Goal: Task Accomplishment & Management: Use online tool/utility

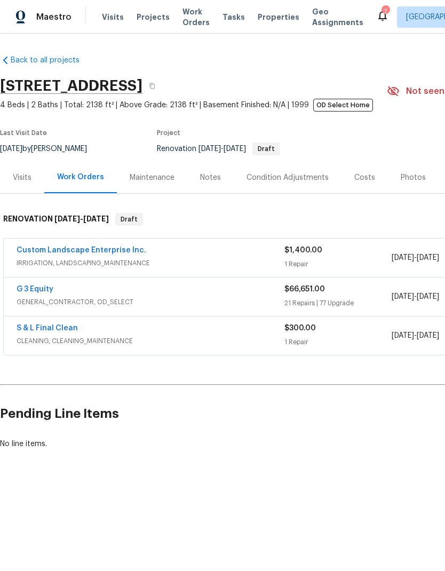
click at [210, 175] on div "Notes" at bounding box center [210, 177] width 21 height 11
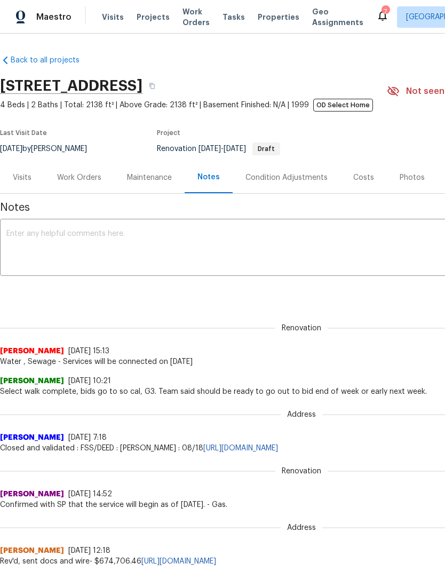
click at [52, 244] on textarea at bounding box center [301, 248] width 590 height 37
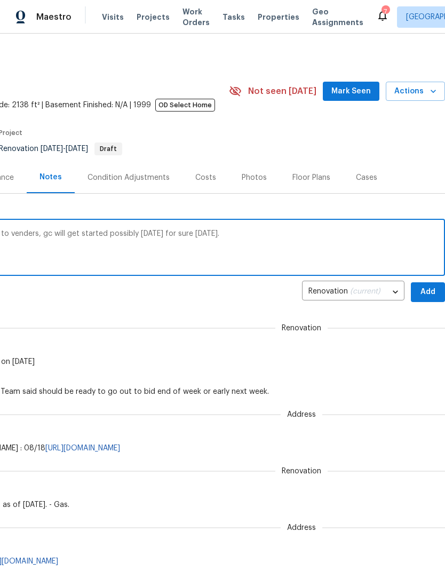
scroll to position [0, 158]
type textarea "Bid presses complete, all work orders sent to venders, gc will get started poss…"
click at [428, 288] on span "Add" at bounding box center [428, 292] width 17 height 13
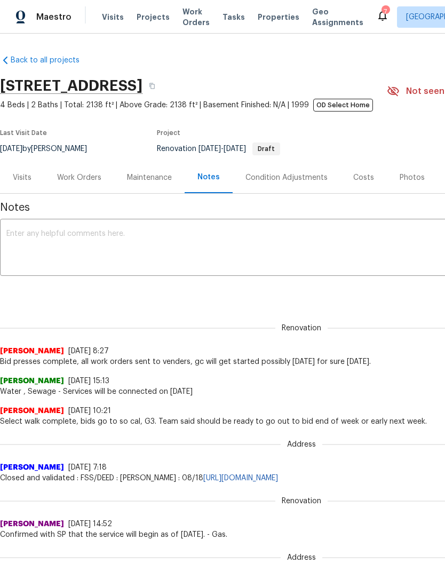
scroll to position [0, 0]
click at [82, 176] on div "Work Orders" at bounding box center [79, 177] width 44 height 11
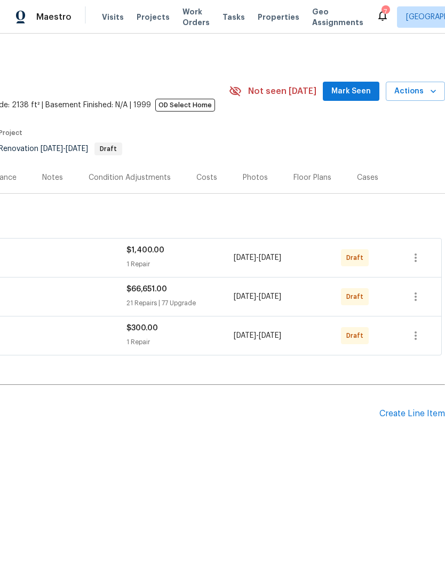
scroll to position [0, 158]
click at [415, 254] on icon "button" at bounding box center [415, 257] width 13 height 13
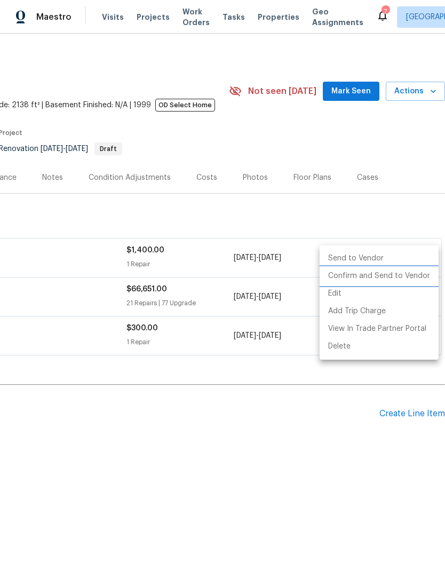
click at [396, 273] on li "Confirm and Send to Vendor" at bounding box center [379, 276] width 119 height 18
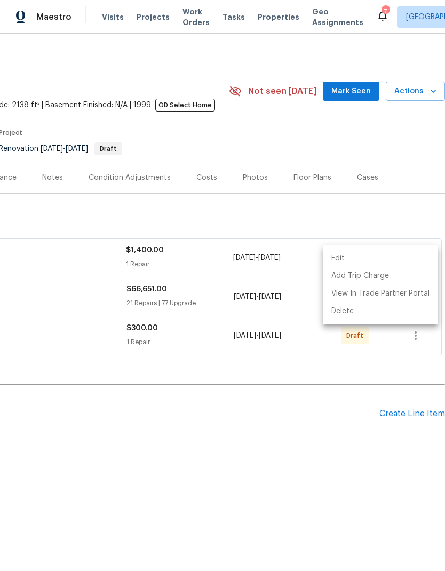
click at [346, 461] on div at bounding box center [222, 285] width 445 height 571
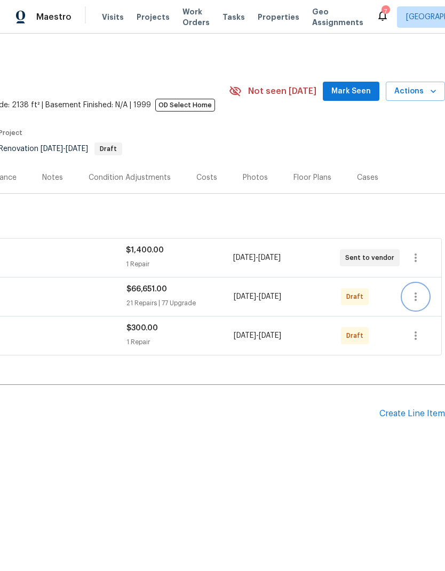
click at [415, 291] on icon "button" at bounding box center [415, 296] width 13 height 13
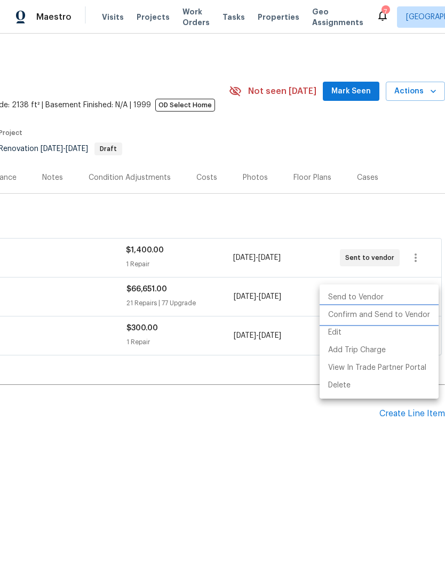
click at [392, 314] on li "Confirm and Send to Vendor" at bounding box center [379, 315] width 119 height 18
click at [365, 315] on li "Confirm and Send to Vendor" at bounding box center [379, 315] width 119 height 18
click at [333, 458] on div at bounding box center [222, 285] width 445 height 571
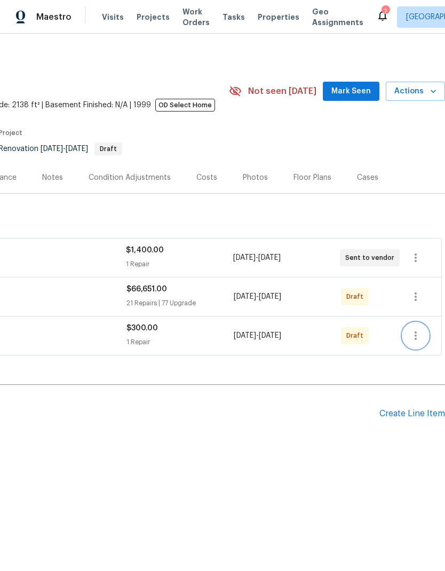
click at [416, 335] on icon "button" at bounding box center [415, 335] width 13 height 13
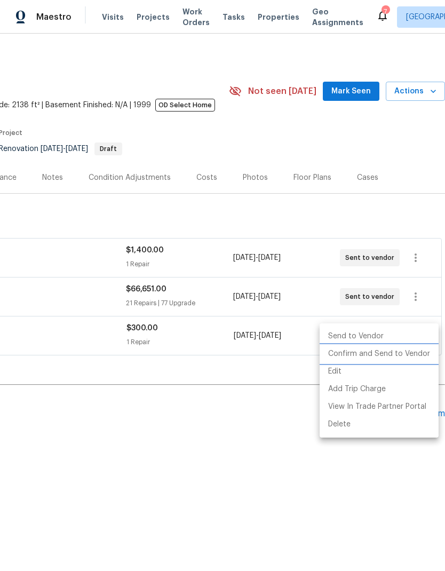
click at [390, 351] on li "Confirm and Send to Vendor" at bounding box center [379, 354] width 119 height 18
click at [340, 479] on div at bounding box center [222, 285] width 445 height 571
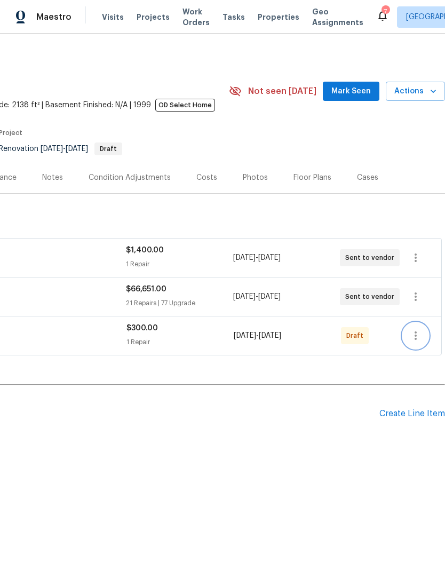
click at [413, 333] on icon "button" at bounding box center [415, 335] width 13 height 13
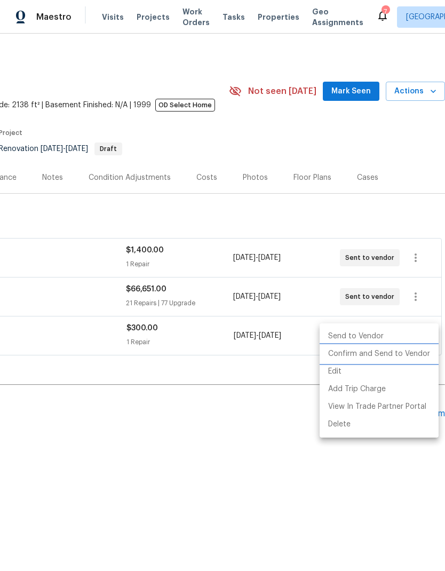
click at [383, 351] on li "Confirm and Send to Vendor" at bounding box center [379, 354] width 119 height 18
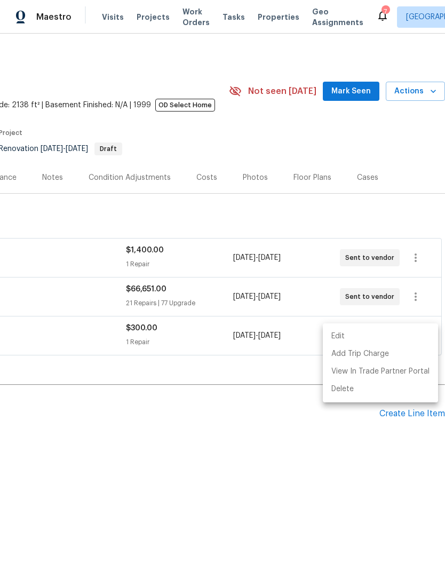
click at [347, 479] on div at bounding box center [222, 285] width 445 height 571
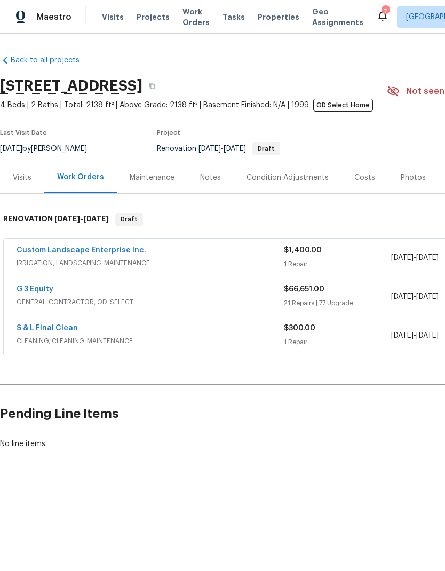
scroll to position [0, 0]
click at [143, 17] on span "Projects" at bounding box center [153, 17] width 33 height 11
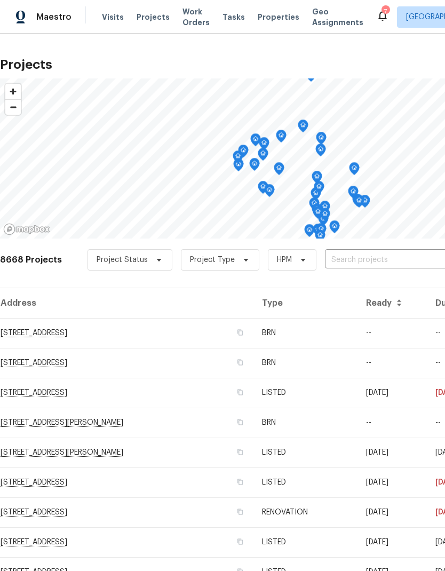
click at [383, 258] on input "text" at bounding box center [386, 260] width 122 height 17
type input "27117"
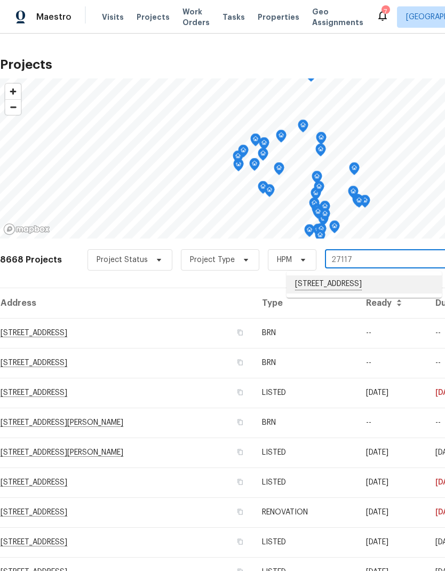
click at [372, 290] on li "[STREET_ADDRESS]" at bounding box center [364, 284] width 155 height 18
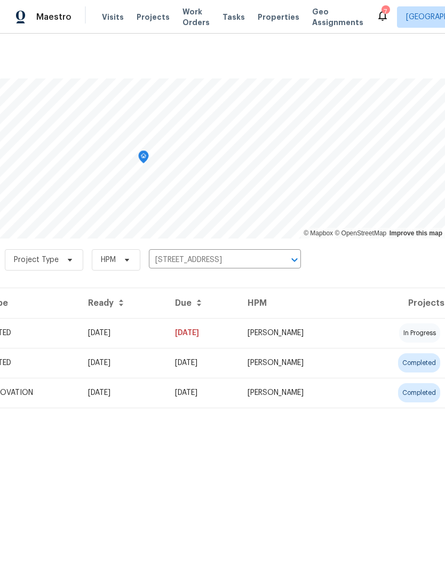
scroll to position [0, 158]
click at [356, 324] on td "[PERSON_NAME]" at bounding box center [297, 333] width 117 height 30
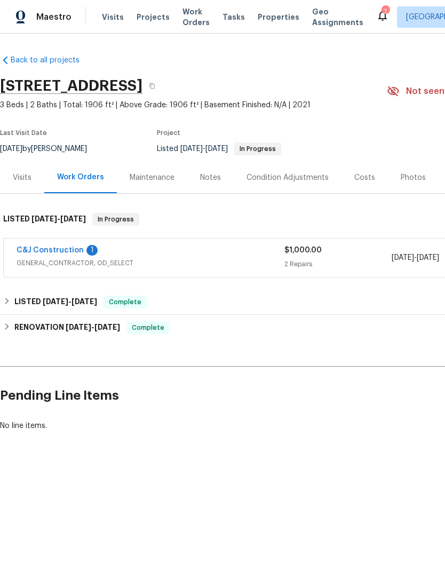
click at [35, 251] on link "C&J Construction" at bounding box center [50, 250] width 67 height 7
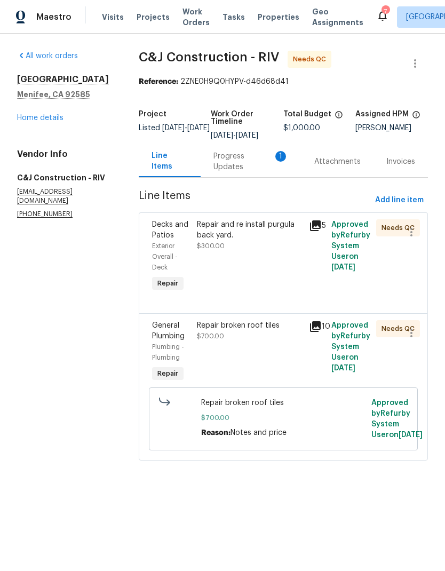
click at [230, 155] on div "Progress Updates 1" at bounding box center [251, 161] width 75 height 21
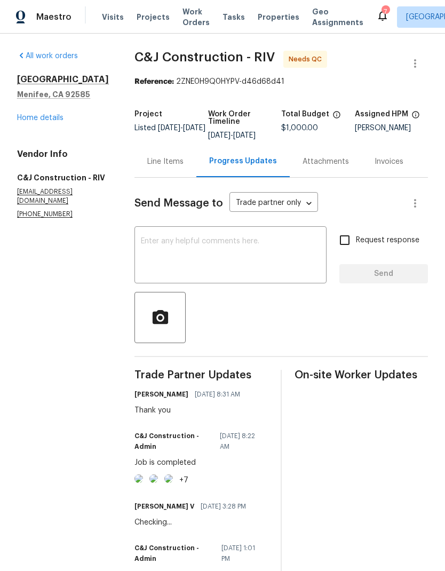
click at [32, 116] on link "Home details" at bounding box center [40, 117] width 46 height 7
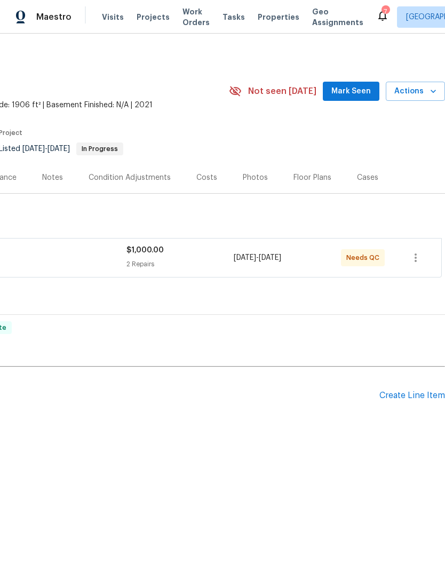
scroll to position [0, 158]
click at [417, 256] on icon "button" at bounding box center [415, 257] width 13 height 13
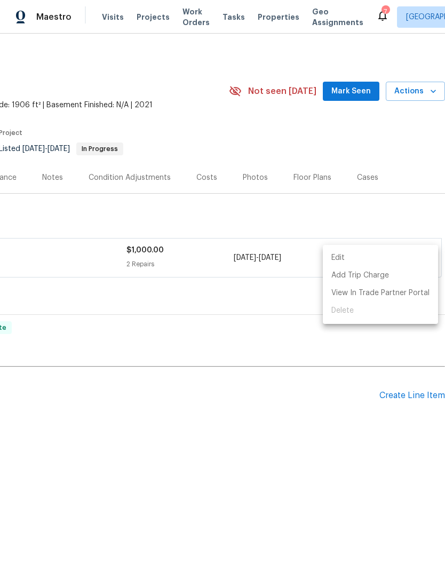
click at [347, 445] on div at bounding box center [222, 285] width 445 height 571
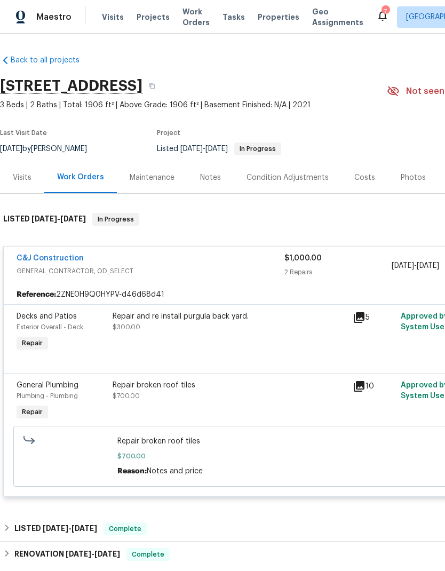
scroll to position [0, 0]
click at [166, 338] on div "Repair and re install purgula back yard. $300.00" at bounding box center [229, 332] width 240 height 49
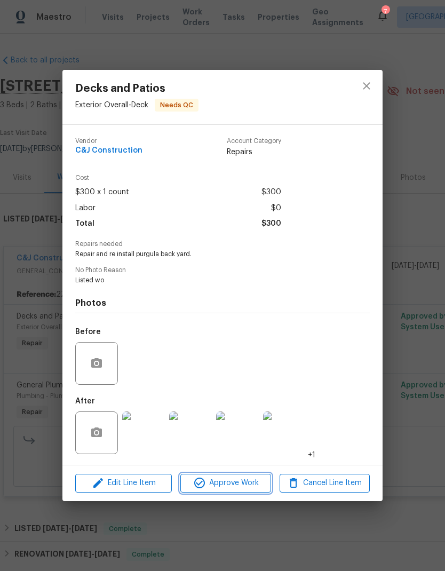
click at [235, 481] on span "Approve Work" at bounding box center [226, 483] width 84 height 13
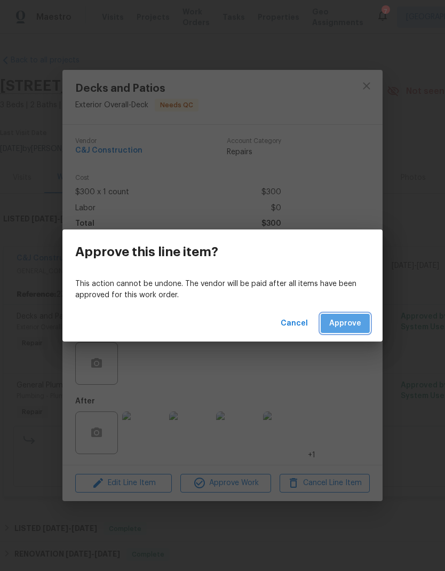
click at [349, 314] on button "Approve" at bounding box center [345, 324] width 49 height 20
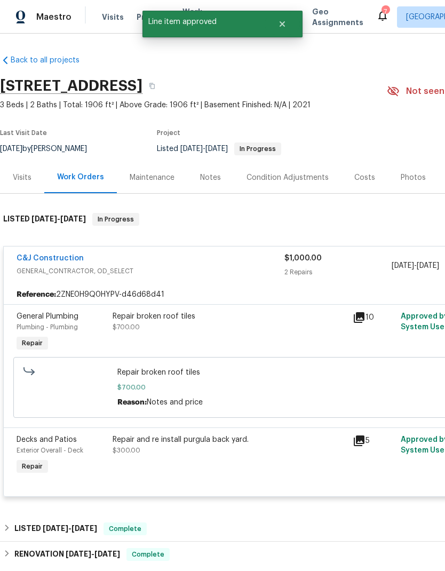
click at [259, 385] on span "$700.00" at bounding box center [301, 387] width 369 height 11
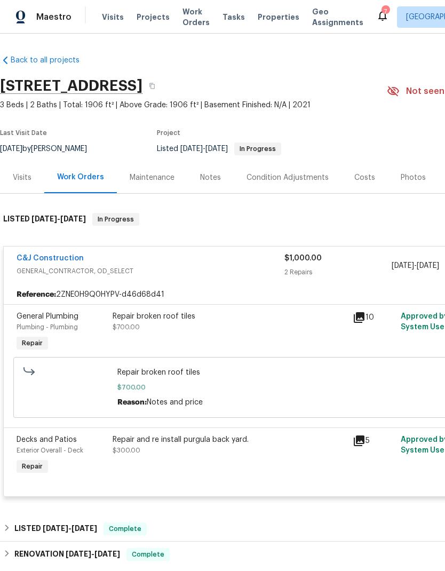
click at [177, 385] on span "$700.00" at bounding box center [301, 387] width 369 height 11
click at [245, 440] on div "Repair and re install purgula back yard." at bounding box center [230, 440] width 234 height 11
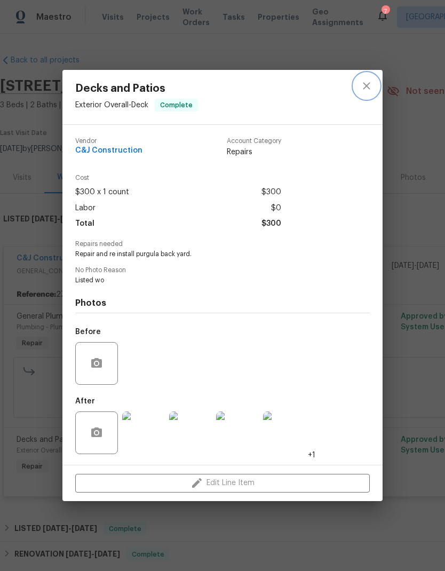
click at [363, 88] on icon "close" at bounding box center [366, 86] width 13 height 13
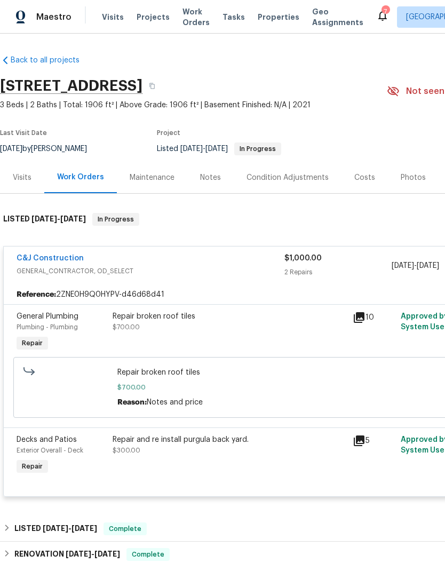
click at [153, 375] on span "Repair broken roof tiles" at bounding box center [301, 372] width 369 height 11
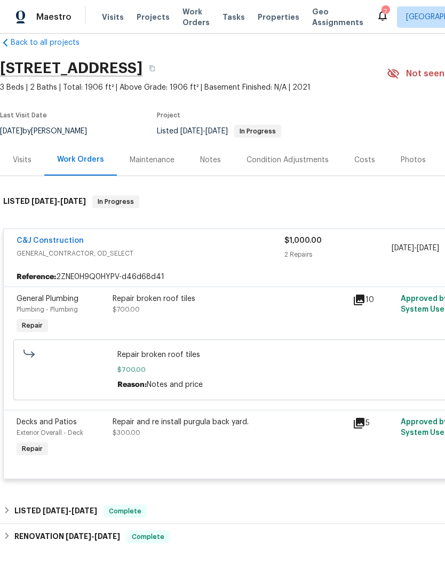
scroll to position [17, 0]
click at [39, 244] on link "C&J Construction" at bounding box center [50, 241] width 67 height 7
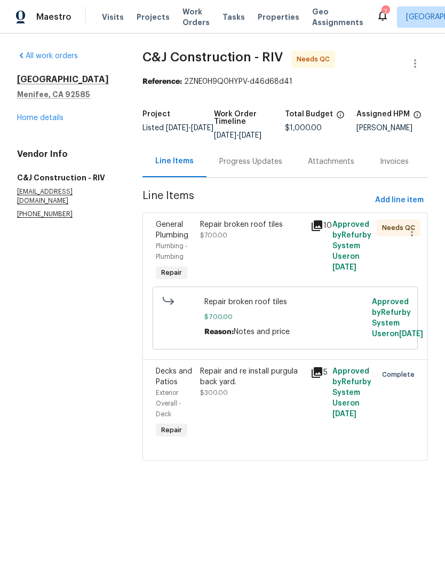
click at [248, 251] on div "Repair broken roof tiles $700.00" at bounding box center [252, 251] width 111 height 70
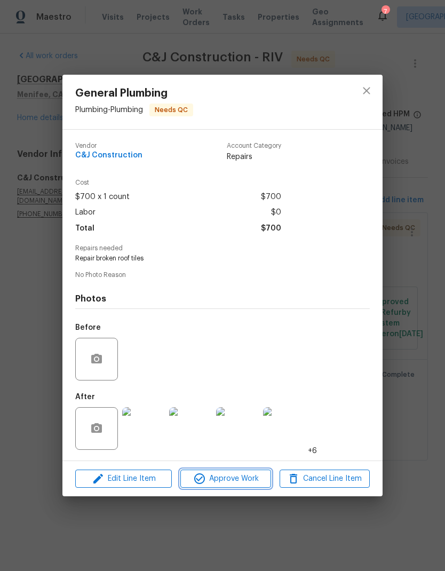
click at [230, 474] on button "Approve Work" at bounding box center [225, 479] width 90 height 19
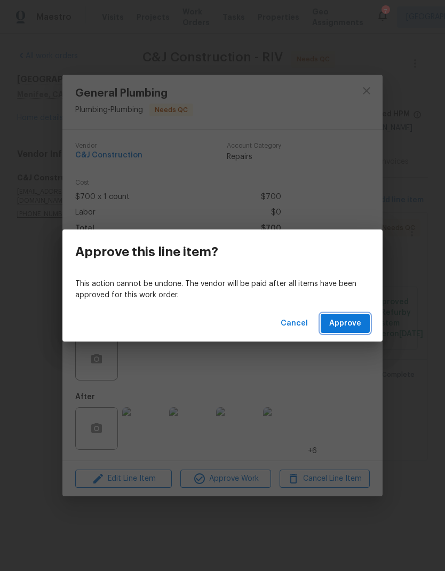
click at [357, 319] on span "Approve" at bounding box center [345, 323] width 32 height 13
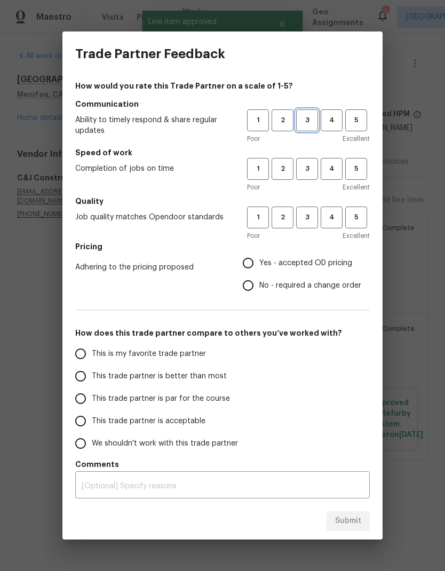
click at [310, 123] on span "3" at bounding box center [307, 120] width 20 height 12
click at [305, 170] on span "3" at bounding box center [307, 169] width 20 height 12
click at [306, 216] on span "3" at bounding box center [307, 217] width 20 height 12
click at [253, 256] on input "Yes - accepted OD pricing" at bounding box center [248, 263] width 22 height 22
radio input "true"
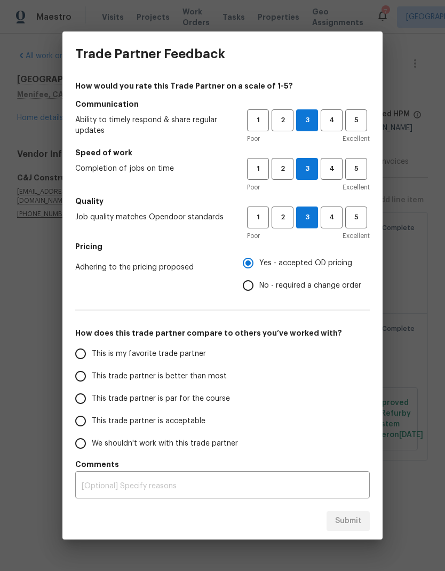
click at [80, 399] on input "This trade partner is par for the course" at bounding box center [80, 399] width 22 height 22
click at [356, 520] on span "Submit" at bounding box center [348, 521] width 26 height 13
radio input "true"
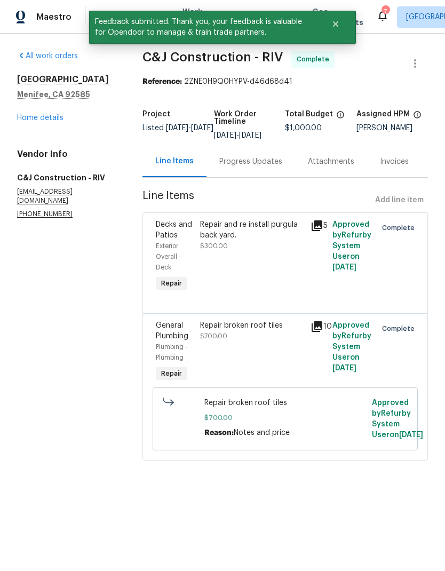
click at [34, 121] on link "Home details" at bounding box center [40, 117] width 46 height 7
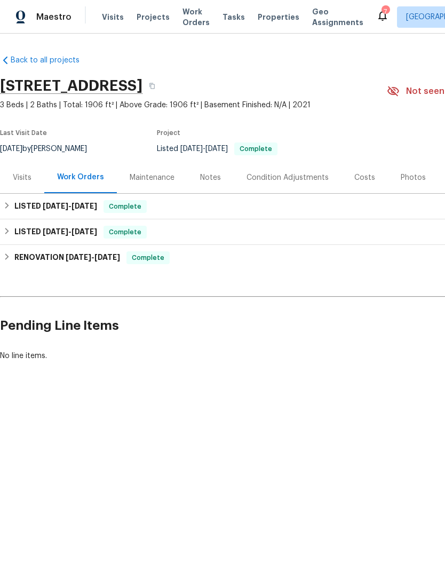
click at [215, 184] on div "Notes" at bounding box center [210, 177] width 46 height 31
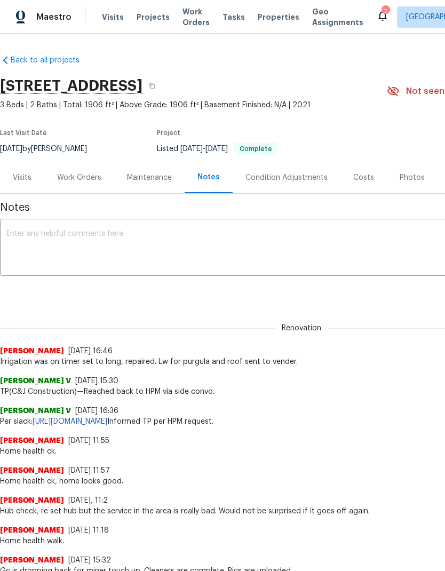
click at [42, 238] on textarea at bounding box center [301, 248] width 590 height 37
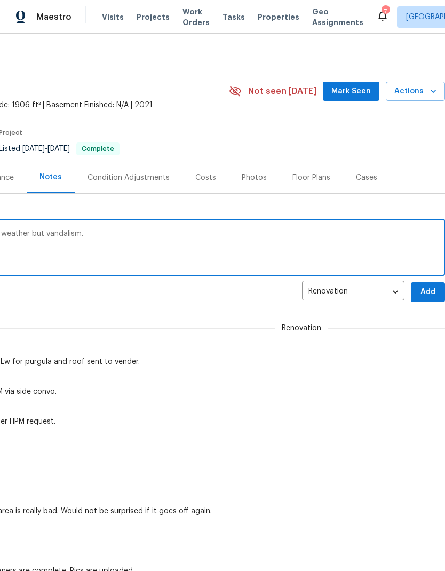
scroll to position [0, 158]
type textarea "Work order created, looks like this was not weather but vandalism."
click at [428, 290] on span "Add" at bounding box center [428, 292] width 17 height 13
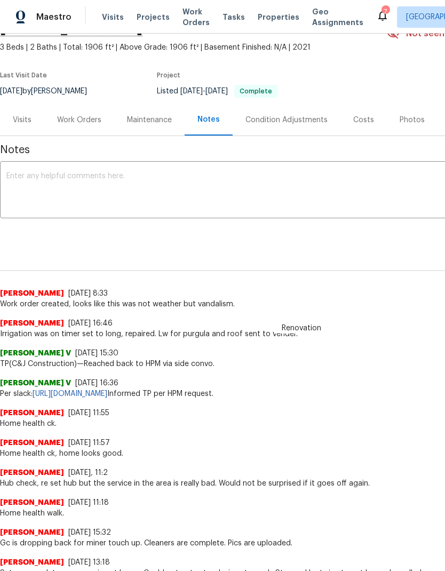
scroll to position [60, 0]
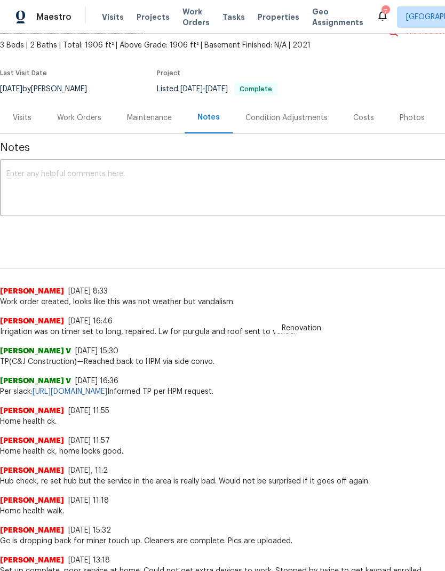
click at [76, 115] on div "Work Orders" at bounding box center [79, 118] width 44 height 11
